Goal: Navigation & Orientation: Find specific page/section

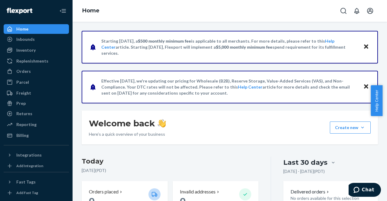
click at [200, 124] on div "Welcome back Here’s a quick overview of your business Create new Create new inb…" at bounding box center [230, 128] width 296 height 34
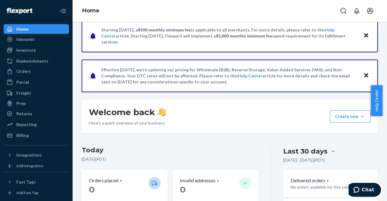
scroll to position [12, 0]
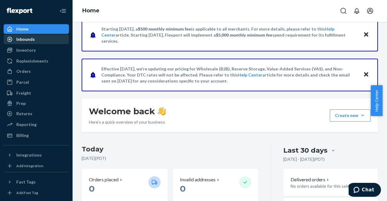
click at [31, 41] on div "Inbounds" at bounding box center [25, 39] width 18 height 6
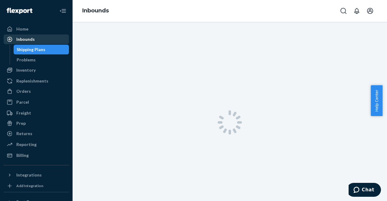
click at [31, 41] on div "Inbounds" at bounding box center [25, 39] width 18 height 6
click at [43, 49] on div "Shipping Plans" at bounding box center [31, 50] width 29 height 6
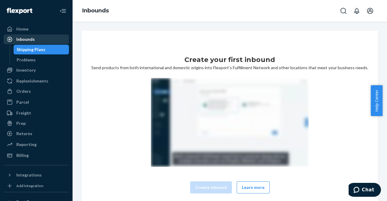
click at [27, 38] on div "Inbounds" at bounding box center [25, 39] width 18 height 6
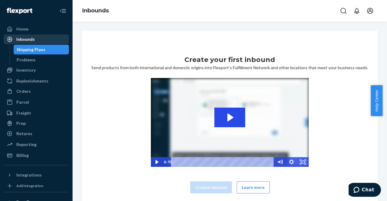
click at [26, 39] on div "Inbounds" at bounding box center [25, 39] width 18 height 6
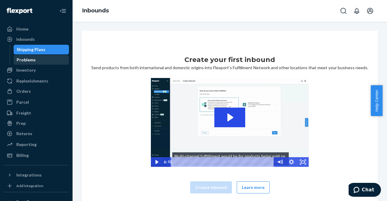
click at [30, 59] on div "Problems" at bounding box center [26, 60] width 19 height 6
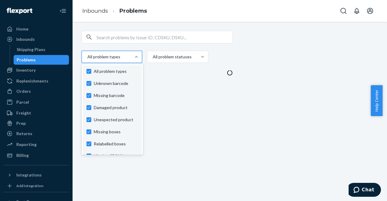
click at [127, 56] on div at bounding box center [111, 56] width 49 height 7
click at [87, 56] on input "option Unknown barcode focused, 1 of 12. 12 results available. Use Up and Down …" at bounding box center [87, 57] width 1 height 6
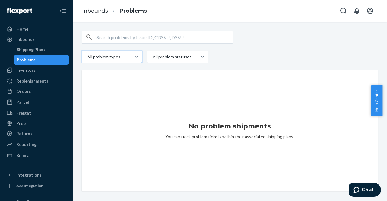
click at [127, 56] on div at bounding box center [111, 56] width 49 height 7
click at [87, 56] on input "0 results available. Select is focused ,type to refine list, press Down to open…" at bounding box center [87, 57] width 1 height 6
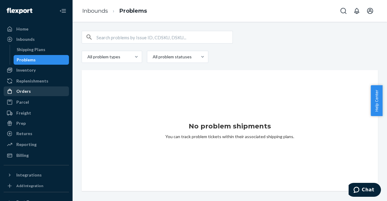
click at [21, 90] on div "Orders" at bounding box center [23, 91] width 14 height 6
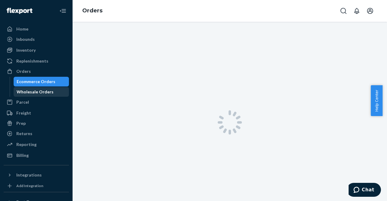
click at [42, 91] on div "Wholesale Orders" at bounding box center [35, 92] width 37 height 6
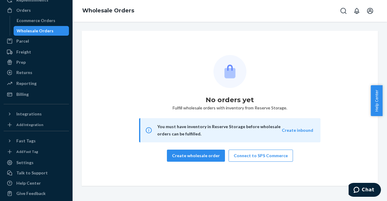
scroll to position [65, 0]
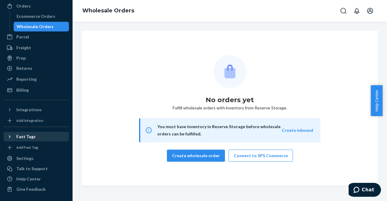
click at [30, 139] on div "Fast Tags" at bounding box center [25, 136] width 19 height 6
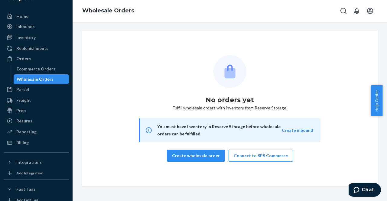
scroll to position [0, 0]
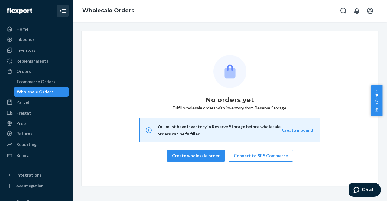
click at [60, 10] on icon "Close Navigation" at bounding box center [62, 10] width 7 height 7
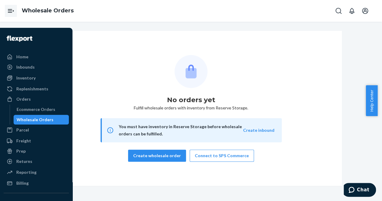
click at [10, 9] on icon "Open Navigation" at bounding box center [10, 11] width 4 height 4
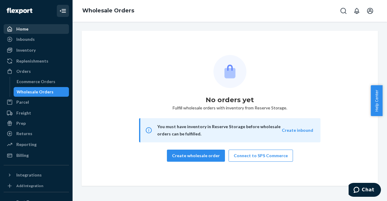
click at [21, 30] on div "Home" at bounding box center [22, 29] width 12 height 6
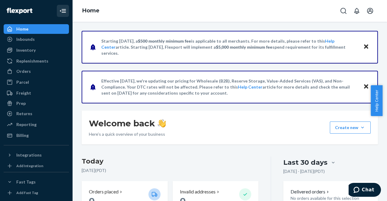
click at [364, 45] on icon "Close" at bounding box center [366, 46] width 4 height 4
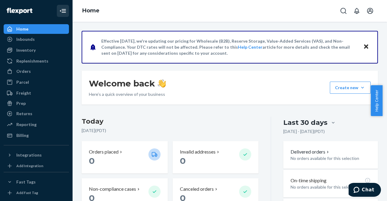
click at [364, 45] on icon "Close" at bounding box center [366, 46] width 4 height 7
